Goal: Transaction & Acquisition: Purchase product/service

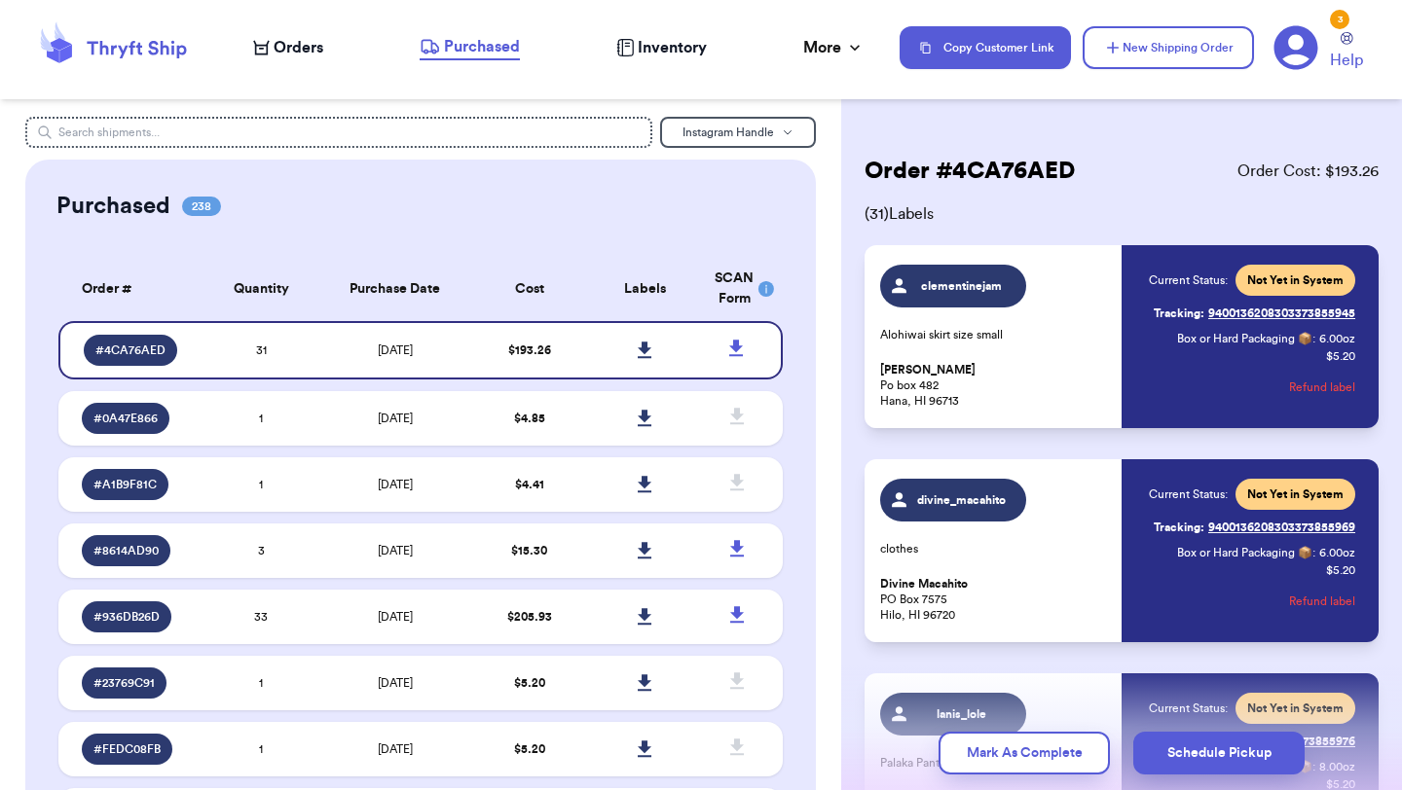
scroll to position [6218, 0]
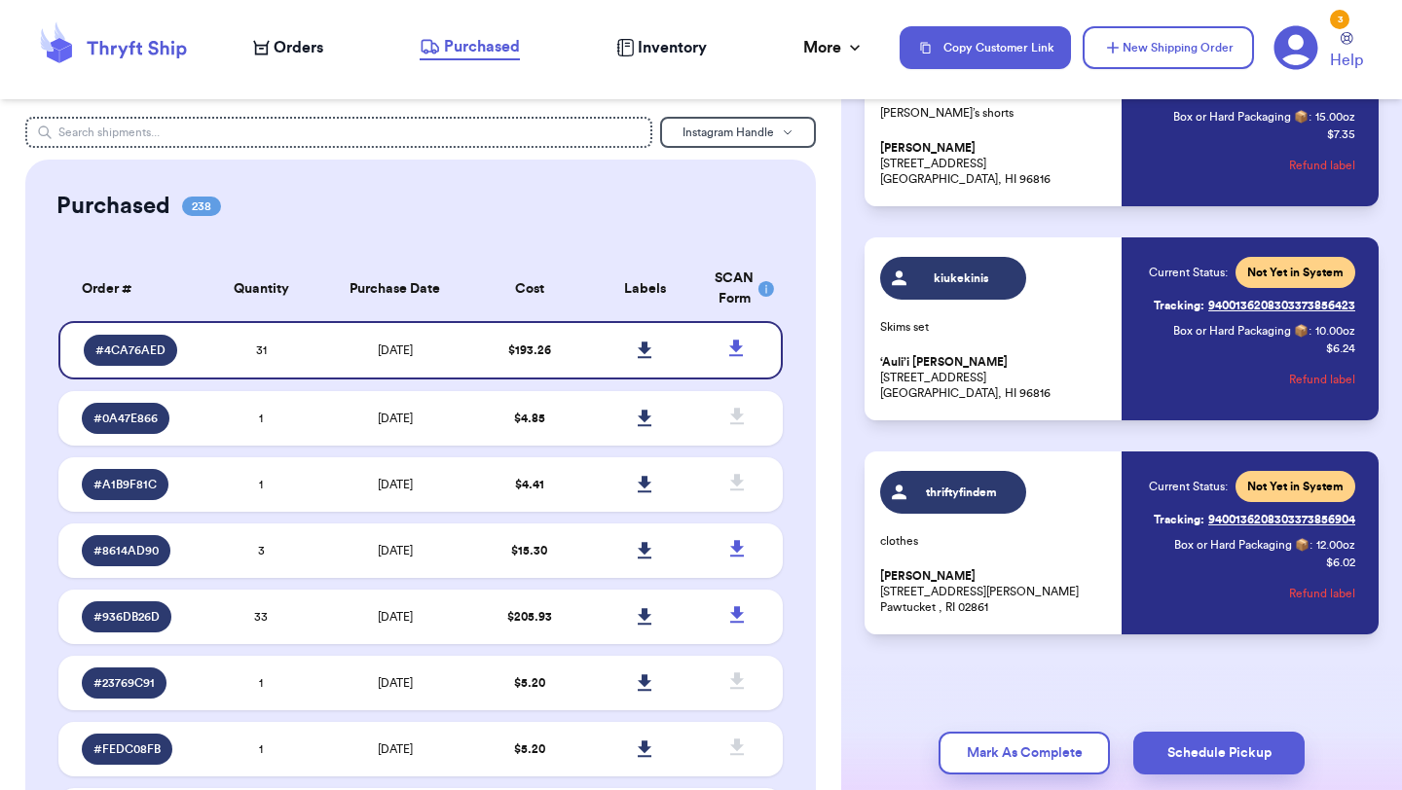
click at [288, 53] on span "Orders" at bounding box center [299, 47] width 50 height 23
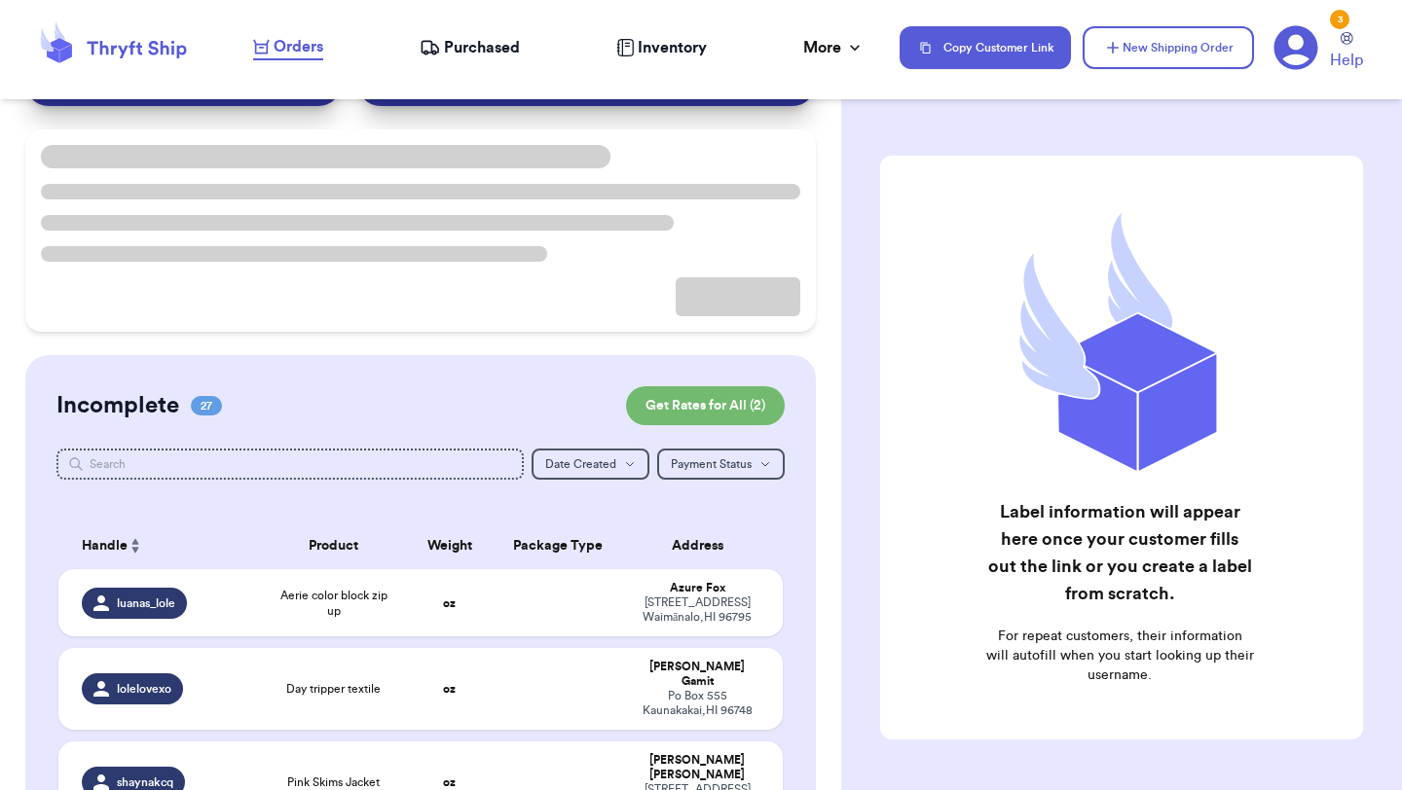
scroll to position [119, 0]
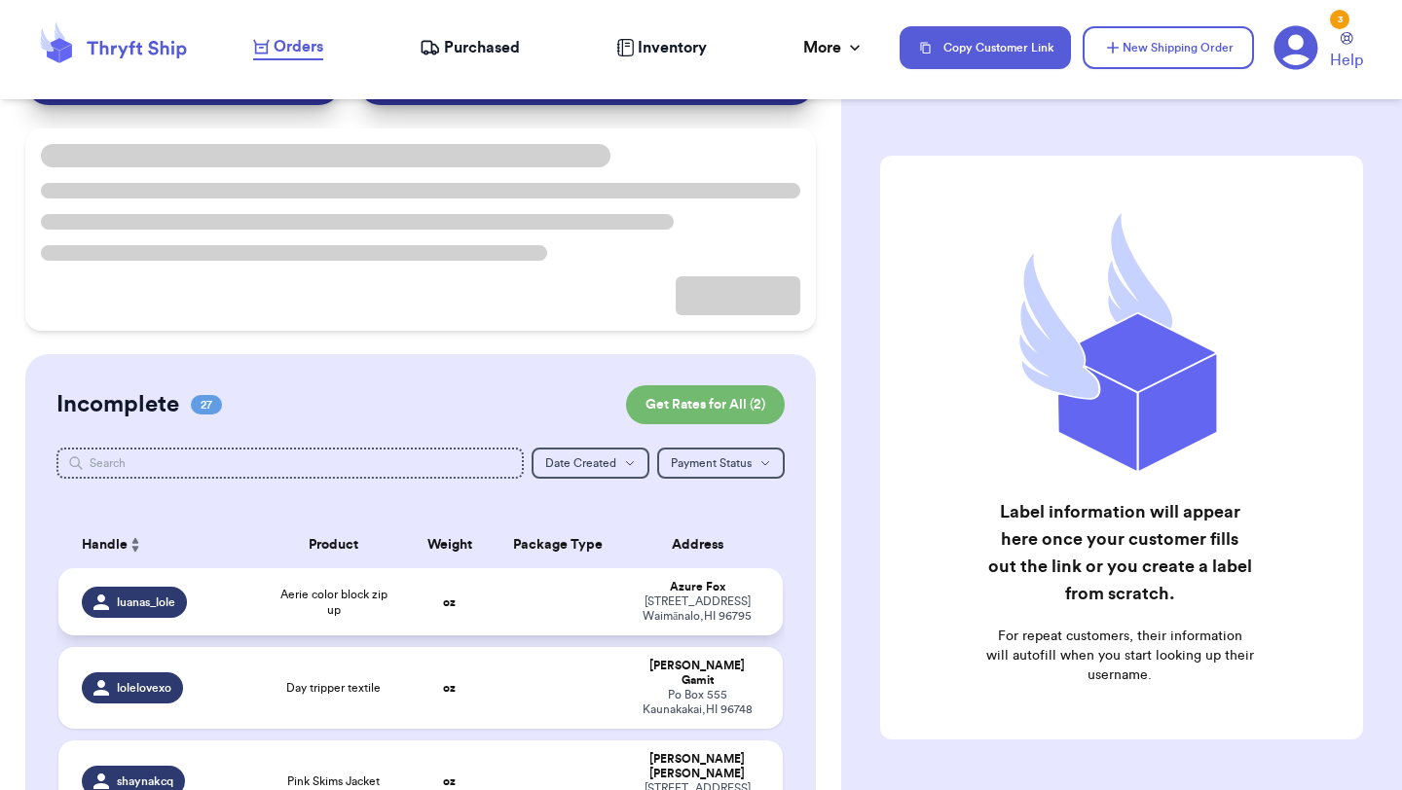
click at [374, 594] on span "Aerie color block zip up" at bounding box center [334, 602] width 122 height 31
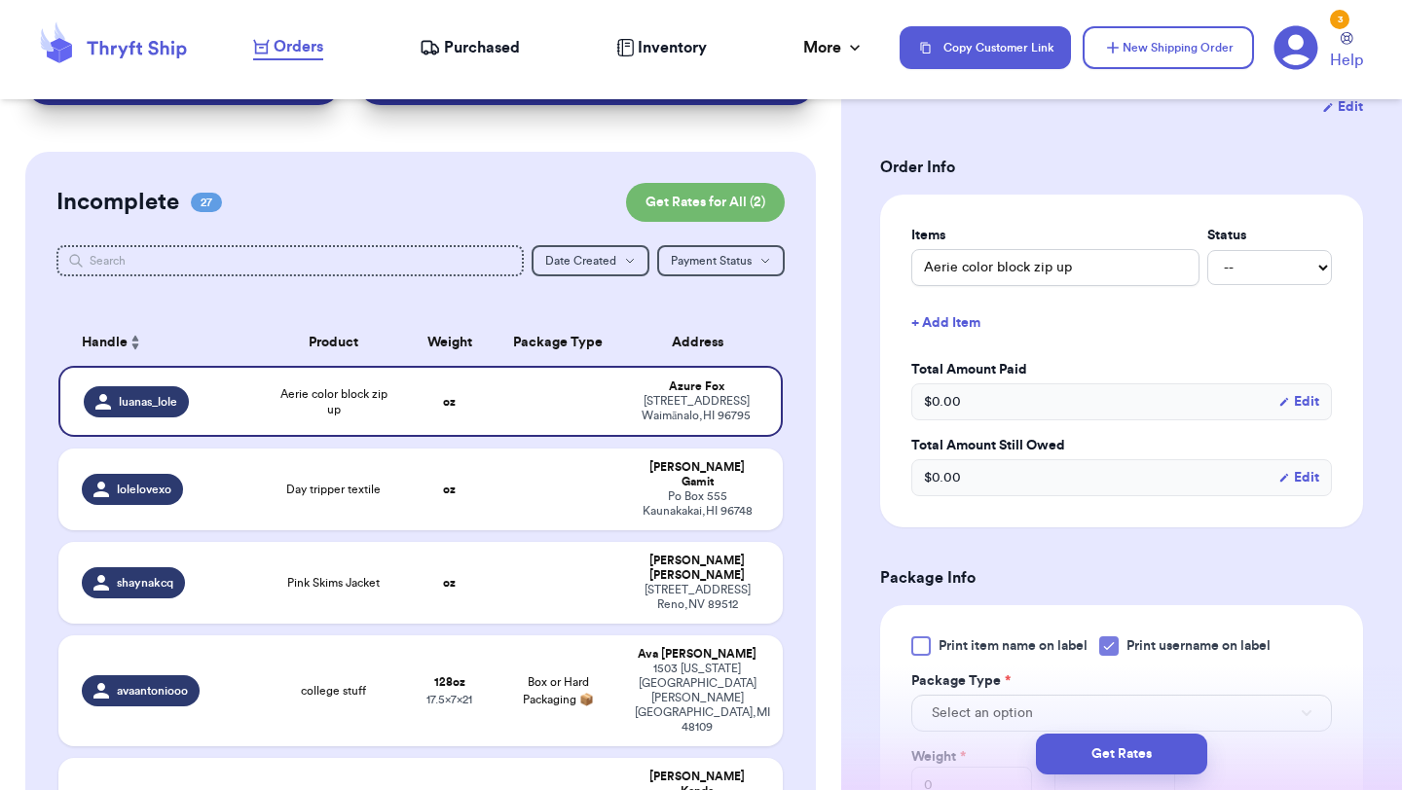
scroll to position [522, 0]
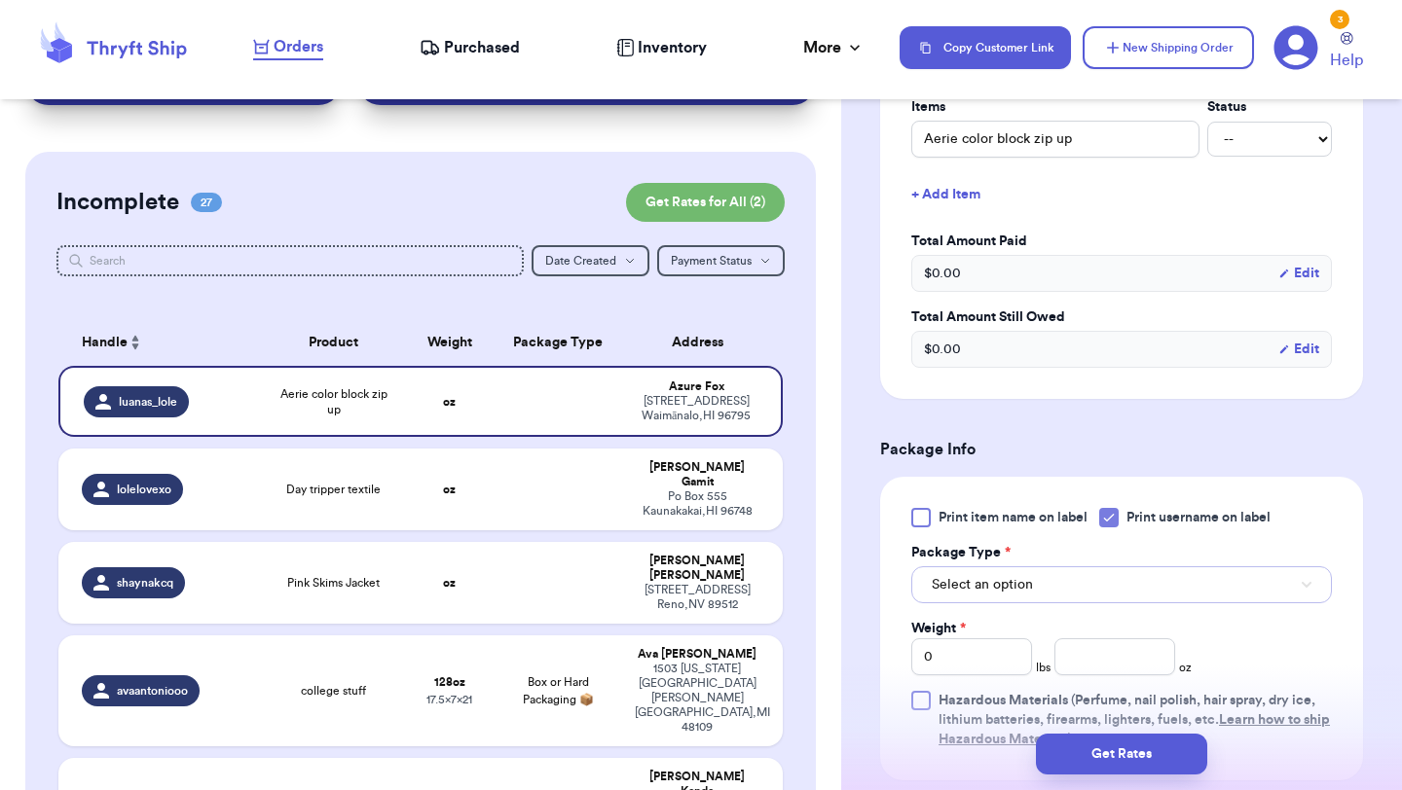
click at [1090, 568] on button "Select an option" at bounding box center [1121, 585] width 421 height 37
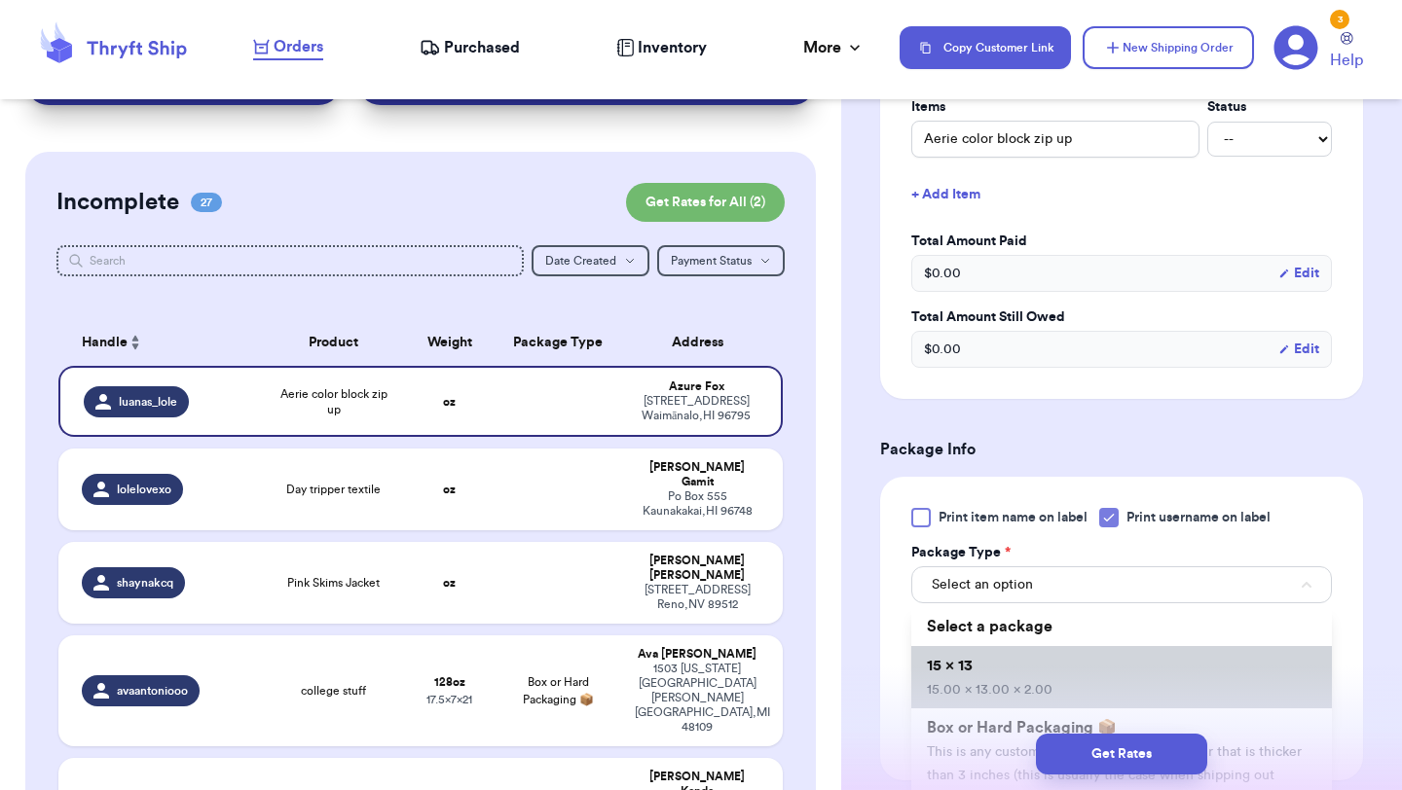
click at [1071, 661] on li "15 x 13 15.00 x 13.00 x 2.00" at bounding box center [1121, 677] width 421 height 62
type input "15"
type input "13"
type input "2"
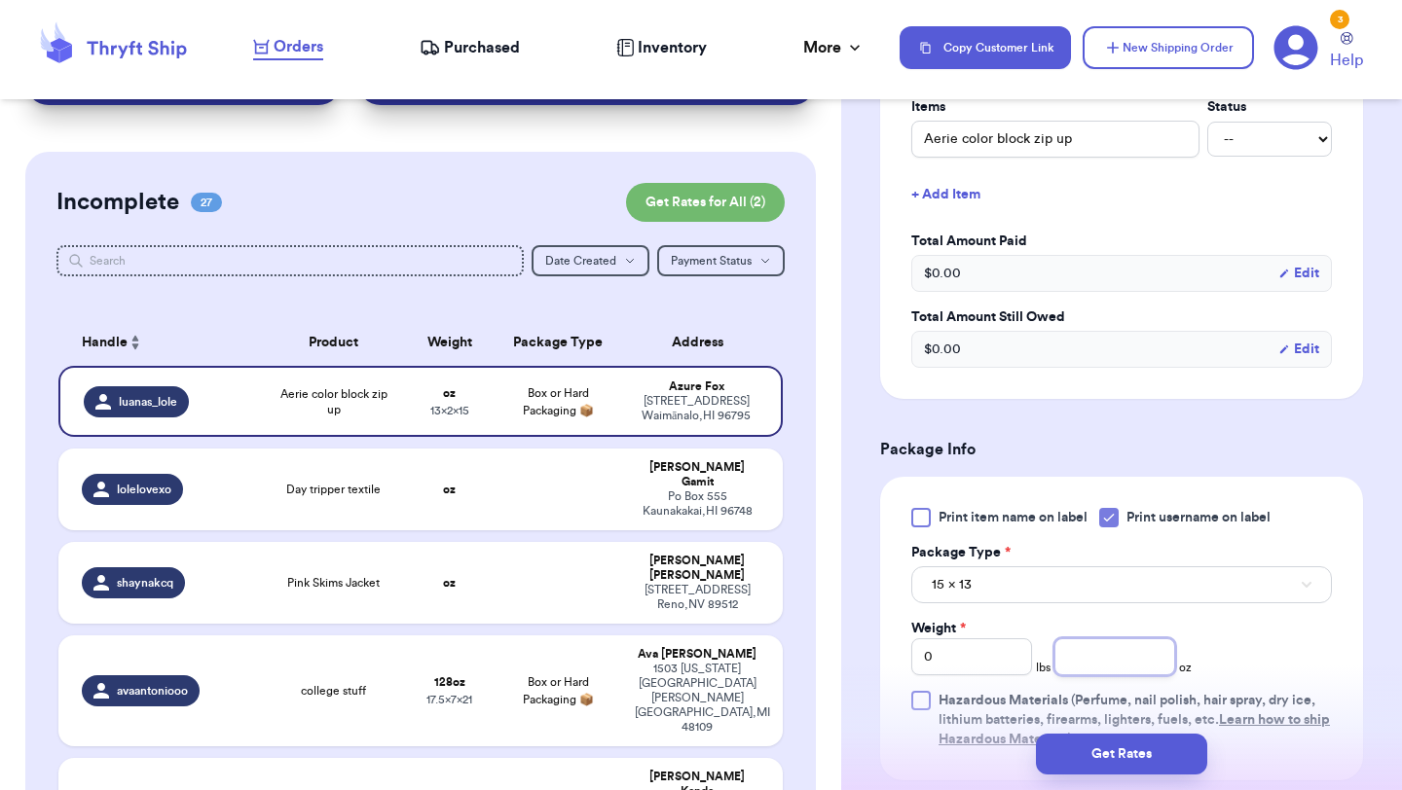
click at [1087, 641] on input "number" at bounding box center [1114, 657] width 121 height 37
type input "15"
click at [1128, 755] on button "Get Rates" at bounding box center [1121, 754] width 171 height 41
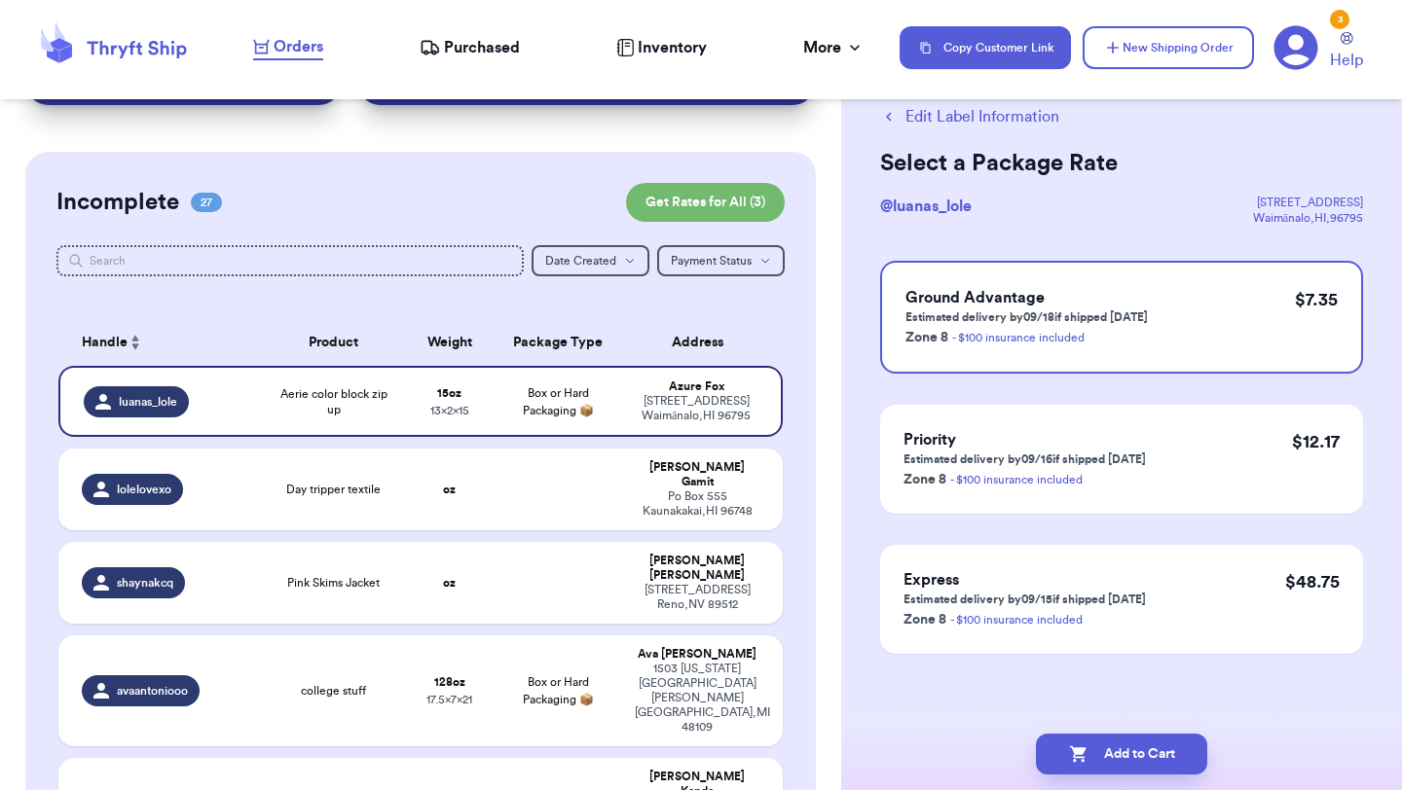
scroll to position [0, 0]
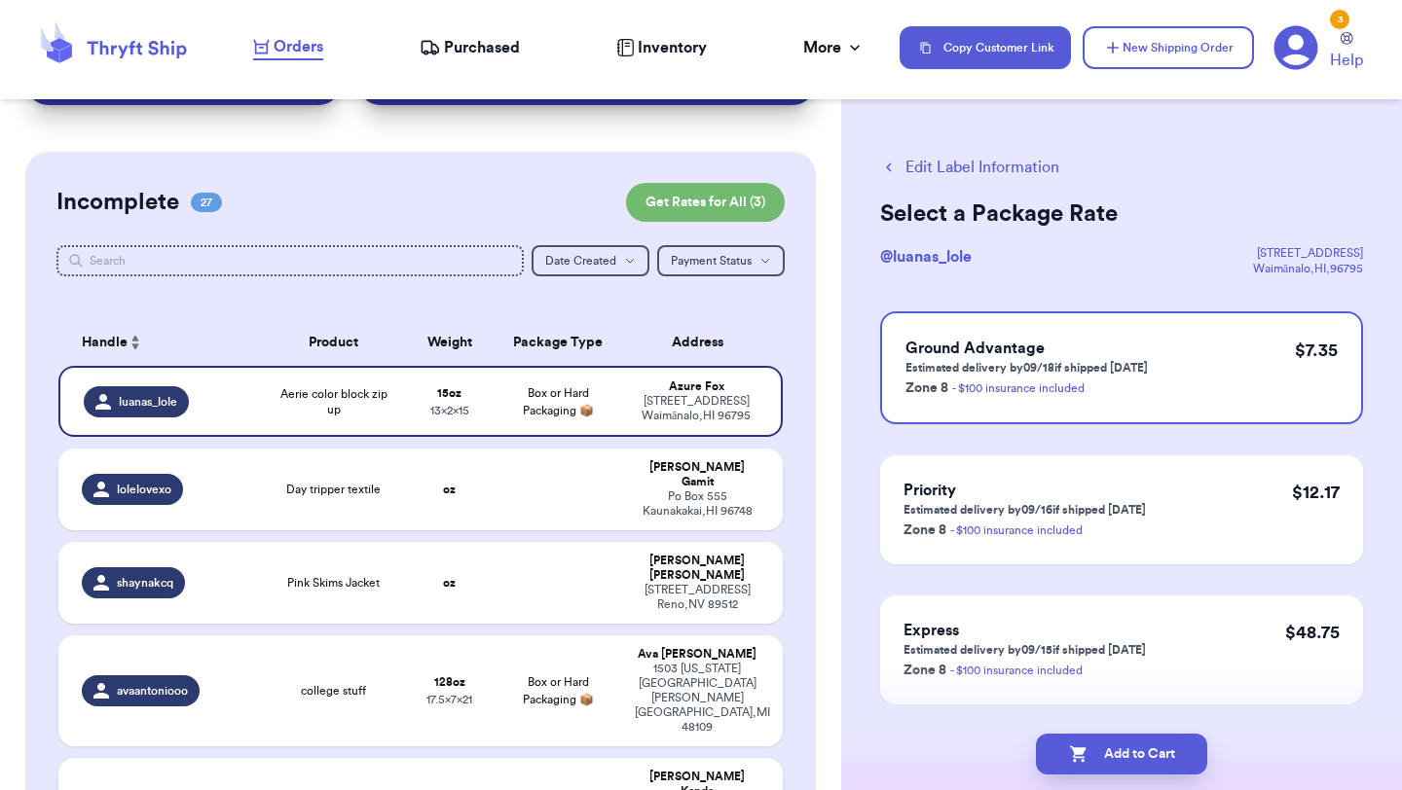
click at [1128, 756] on button "Add to Cart" at bounding box center [1121, 754] width 171 height 41
checkbox input "true"
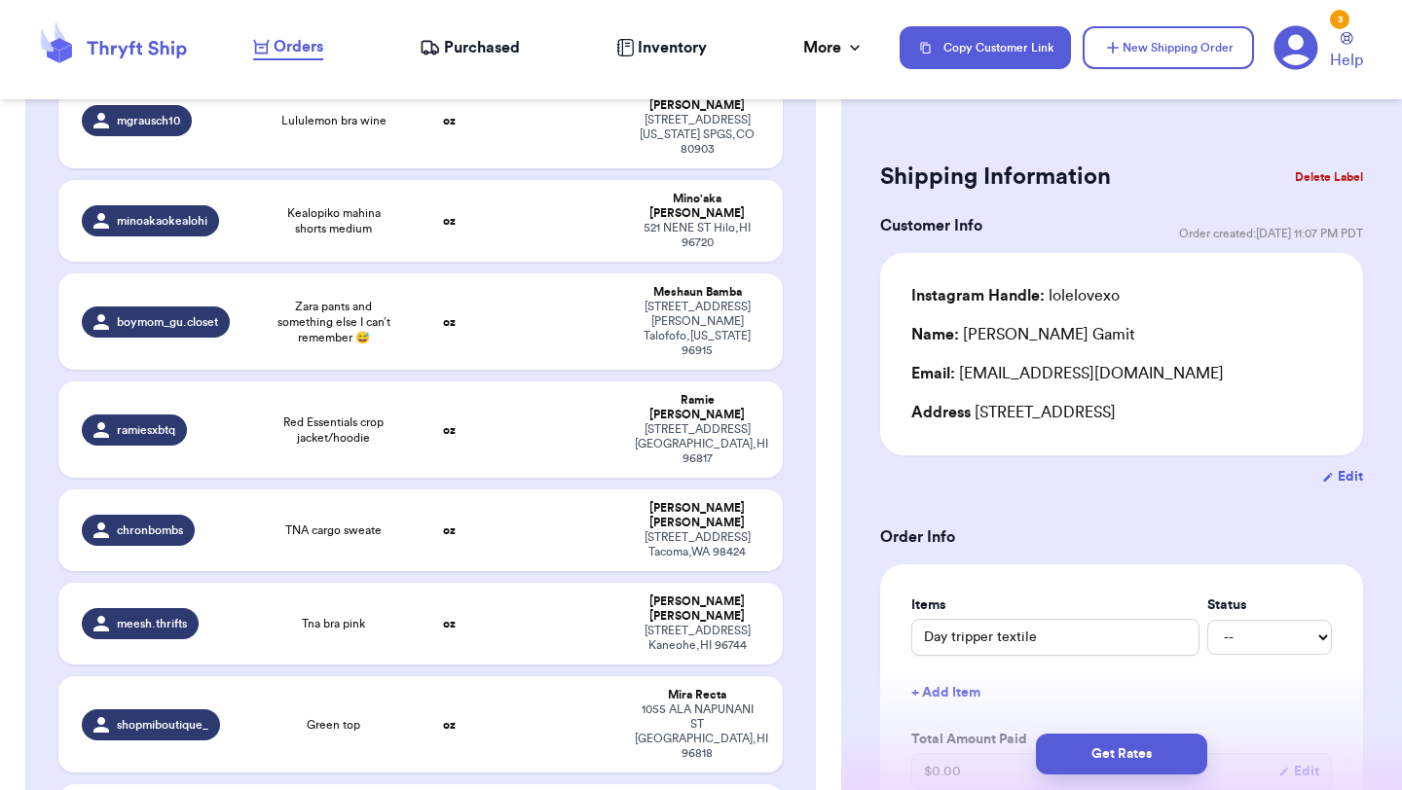
scroll to position [2206, 0]
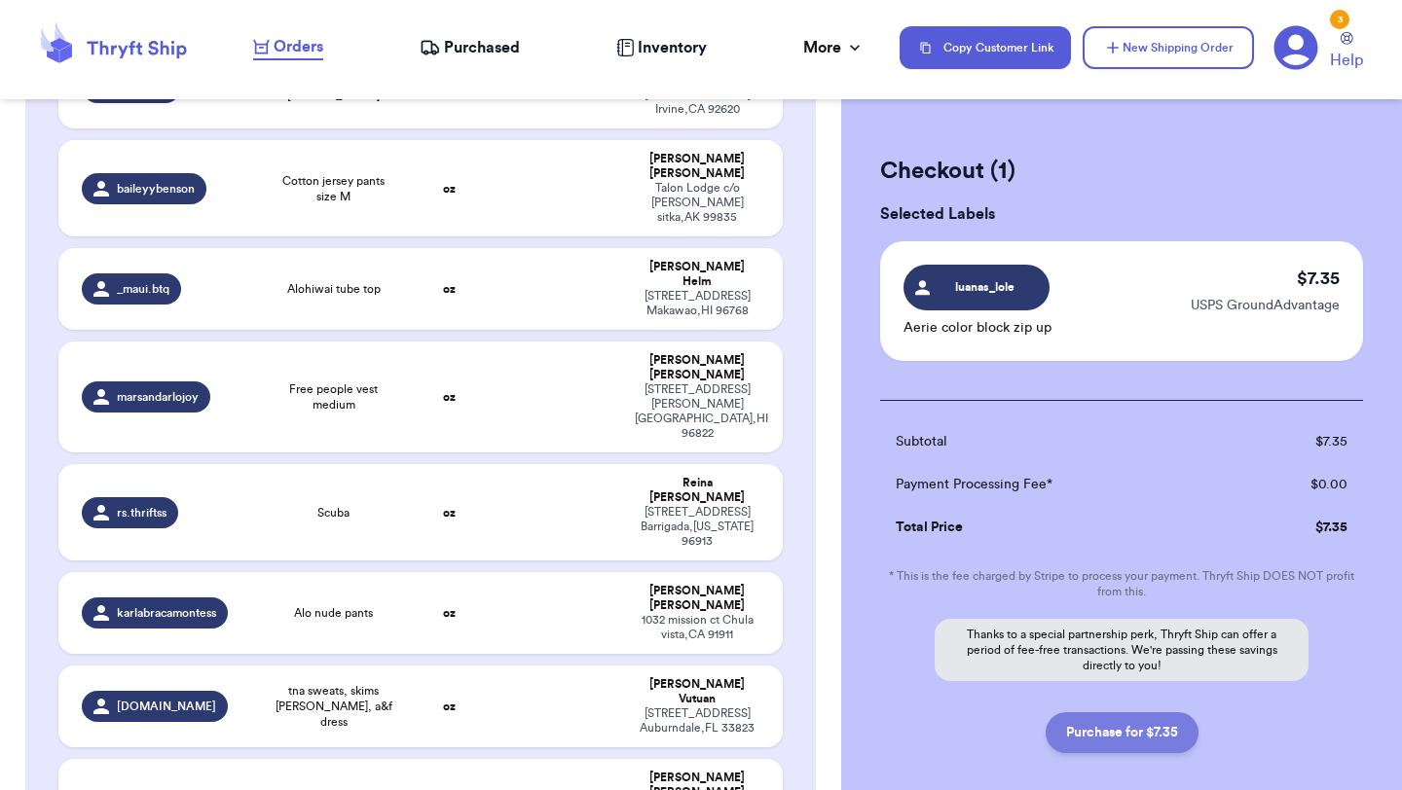
click at [1151, 738] on button "Purchase for $7.35" at bounding box center [1121, 733] width 153 height 41
checkbox input "false"
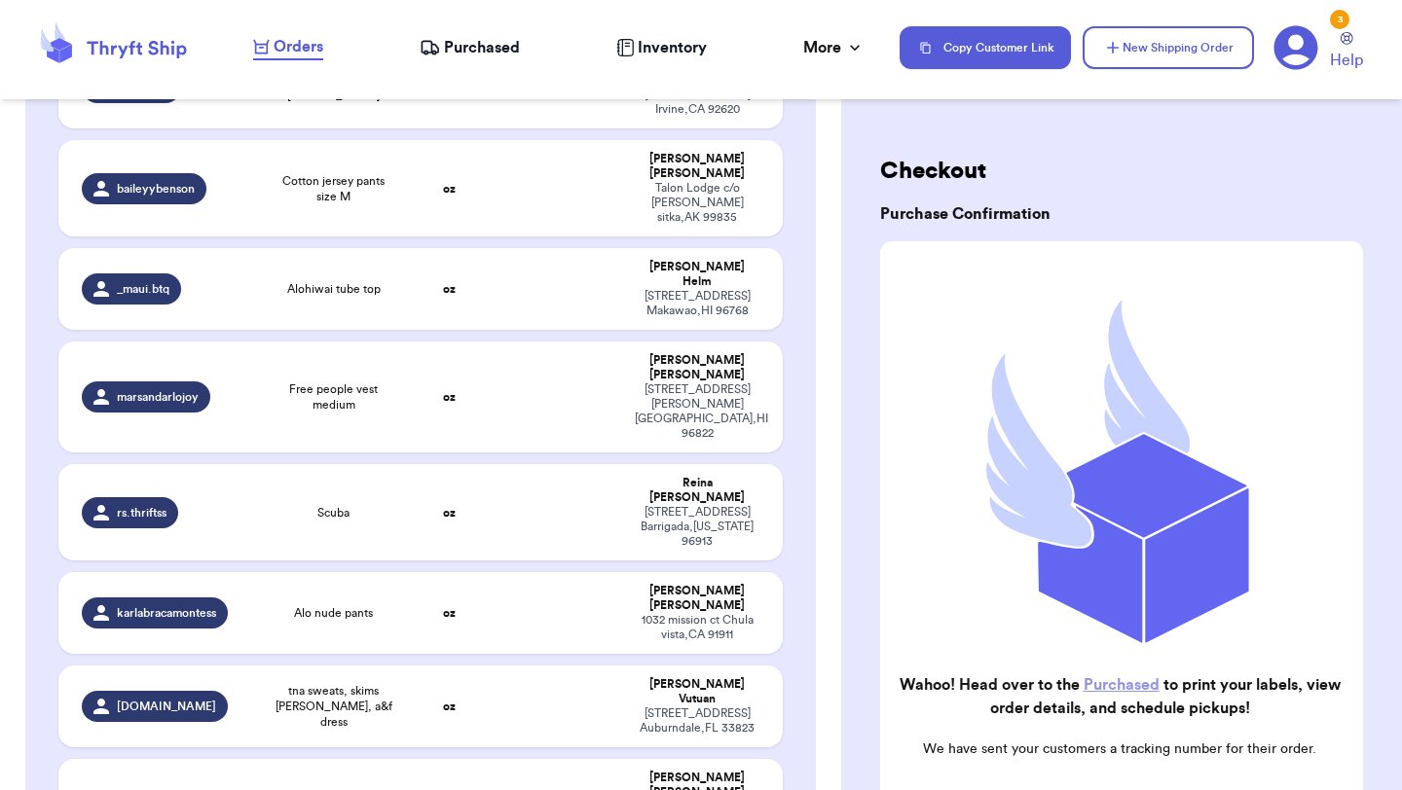
checkbox input "true"
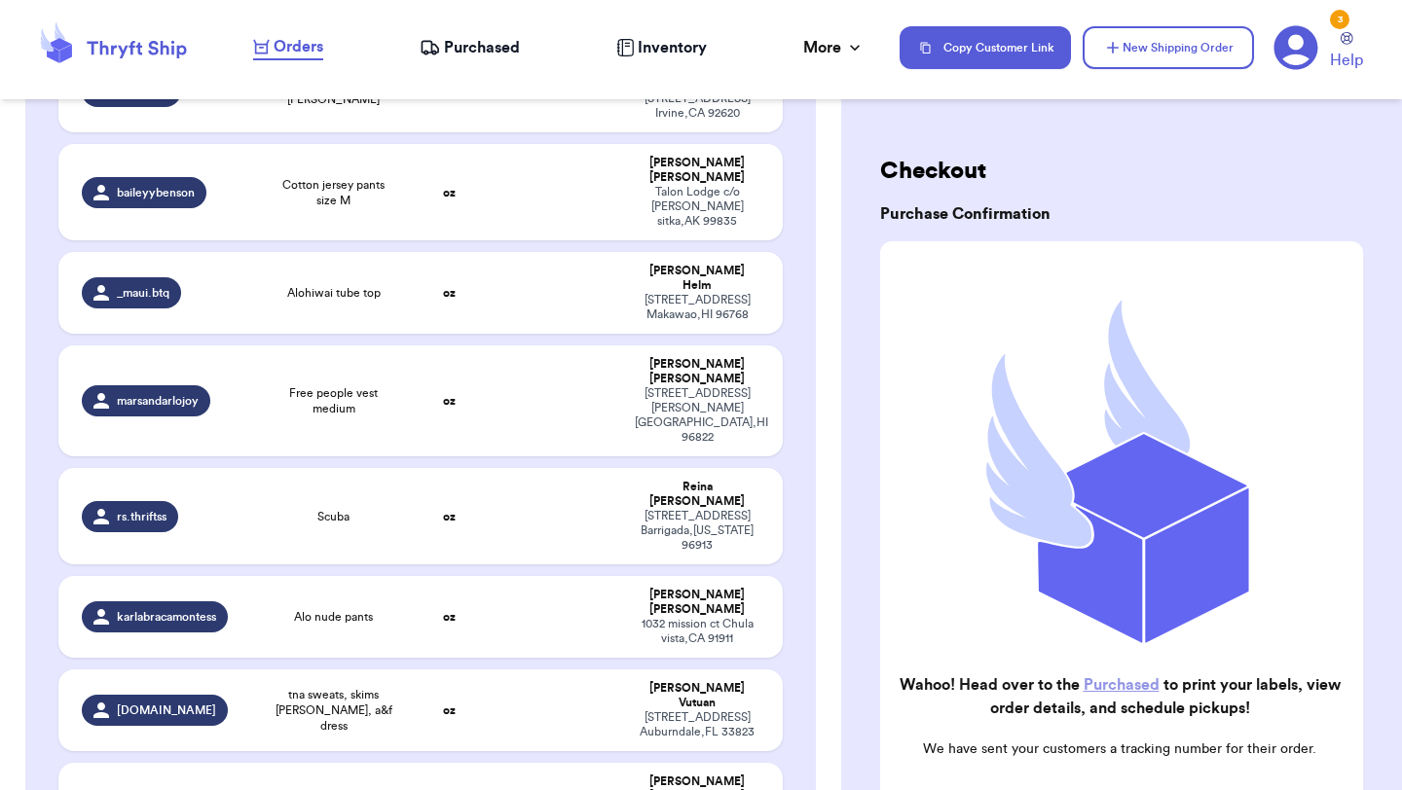
click at [490, 53] on span "Purchased" at bounding box center [482, 47] width 76 height 23
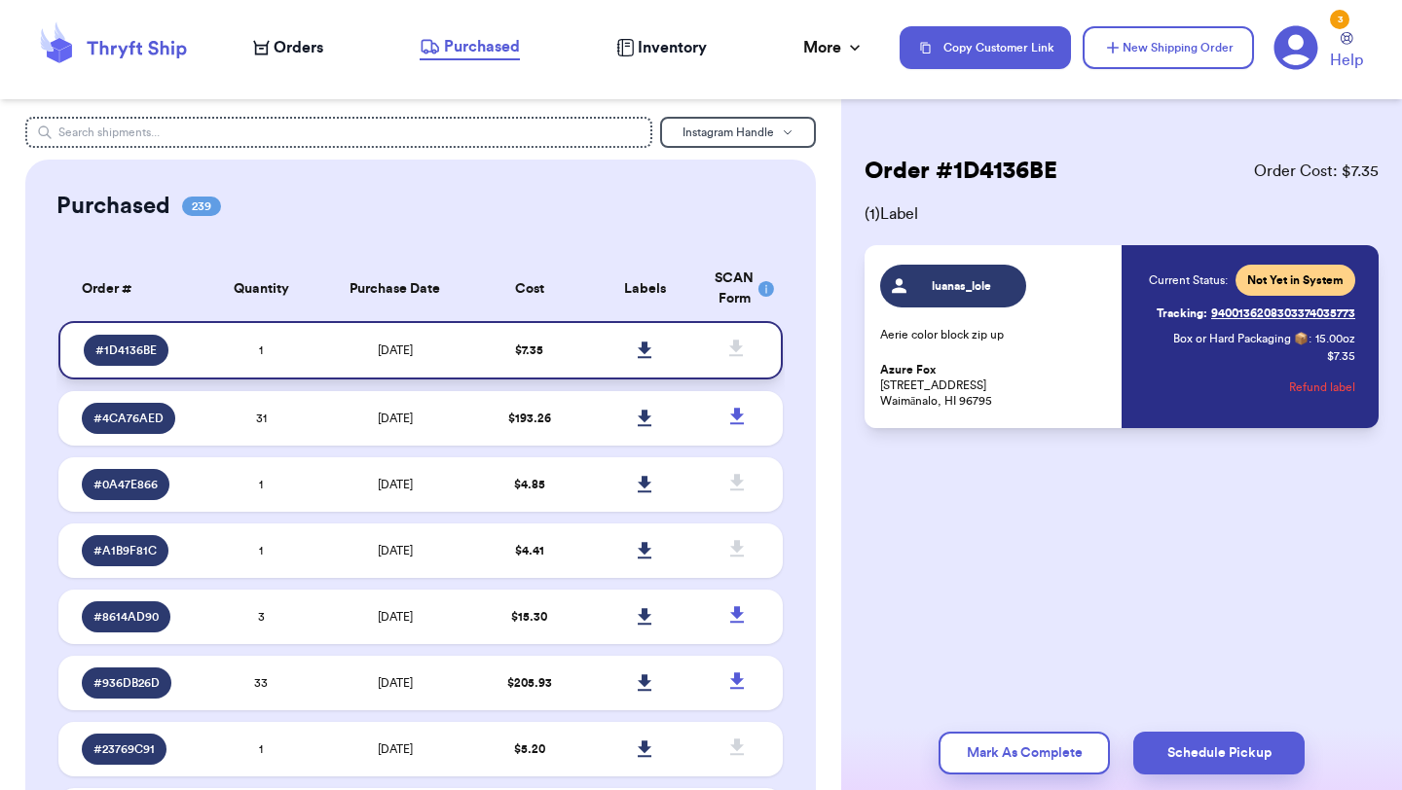
click at [642, 353] on icon at bounding box center [645, 351] width 15 height 18
